Goal: Information Seeking & Learning: Understand process/instructions

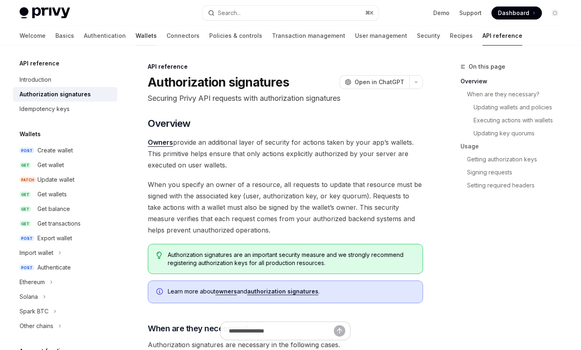
click at [135, 39] on link "Wallets" at bounding box center [145, 36] width 21 height 20
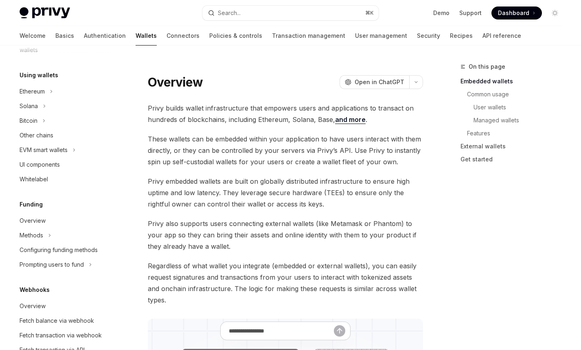
scroll to position [158, 0]
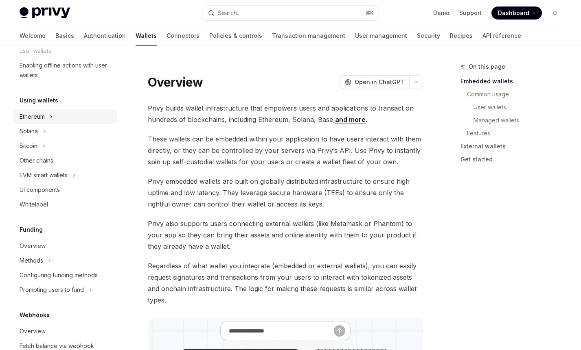
click at [49, 117] on button "Ethereum" at bounding box center [65, 116] width 104 height 15
type textarea "*"
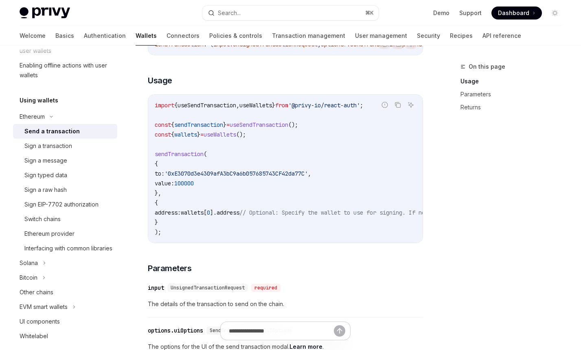
scroll to position [132, 0]
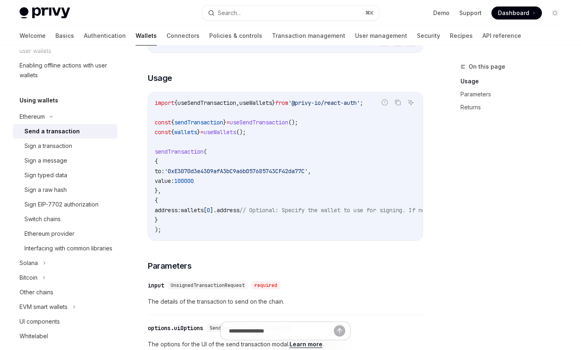
click at [259, 168] on code "import { useSendTransaction , useWallets } from '@privy-io/react-auth' ; const …" at bounding box center [368, 166] width 426 height 137
click at [273, 126] on span "useSendTransaction" at bounding box center [258, 122] width 59 height 7
copy span "useSendTransaction"
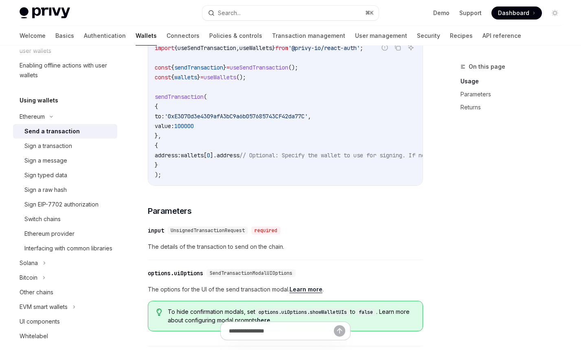
scroll to position [161, 0]
